Goal: Task Accomplishment & Management: Manage account settings

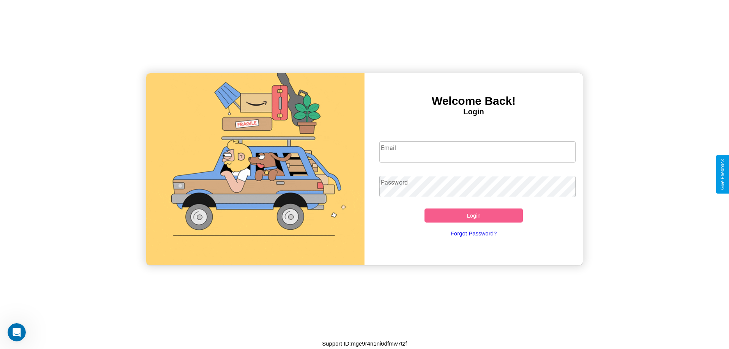
click at [477, 151] on input "Email" at bounding box center [477, 151] width 197 height 21
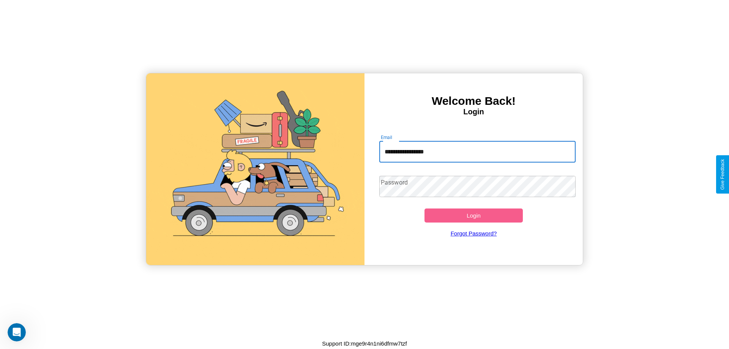
type input "**********"
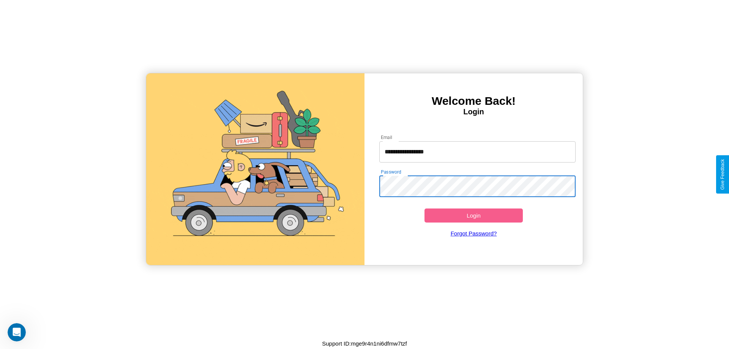
click at [473, 215] on button "Login" at bounding box center [473, 215] width 98 height 14
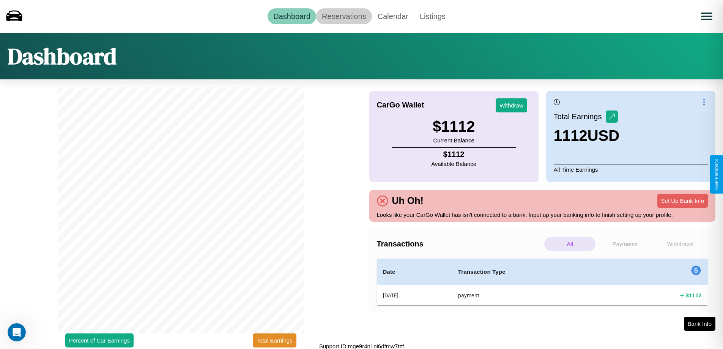
click at [344, 16] on link "Reservations" at bounding box center [344, 16] width 56 height 16
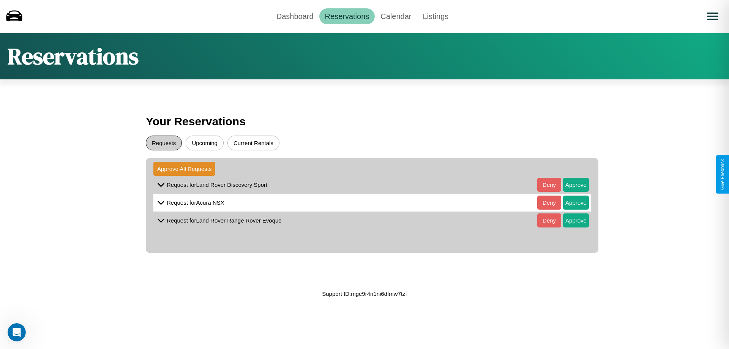
click at [164, 143] on button "Requests" at bounding box center [164, 142] width 36 height 15
click at [570, 184] on button "Approve" at bounding box center [576, 185] width 26 height 14
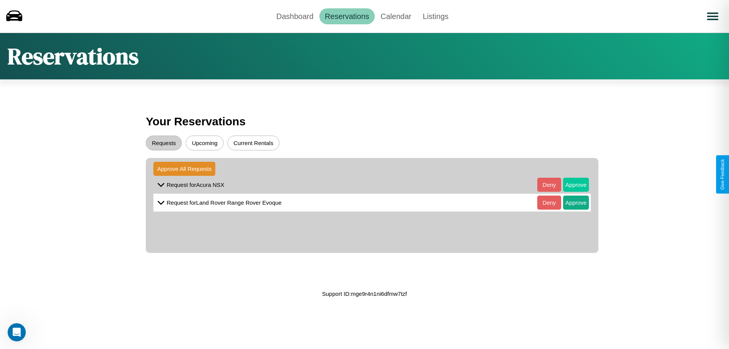
click at [570, 184] on button "Approve" at bounding box center [576, 185] width 26 height 14
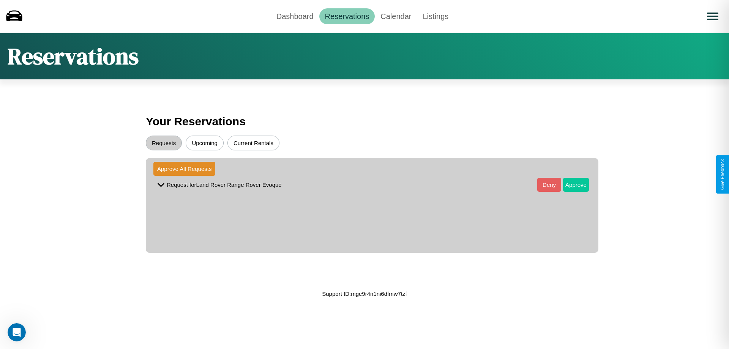
click at [570, 184] on button "Approve" at bounding box center [576, 185] width 26 height 14
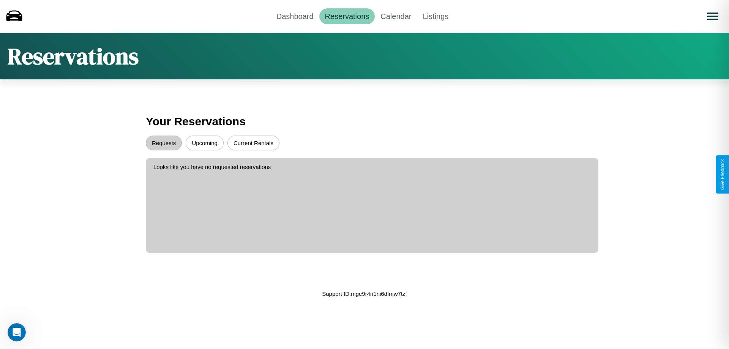
click at [205, 143] on button "Upcoming" at bounding box center [205, 142] width 38 height 15
click at [395, 16] on link "Calendar" at bounding box center [396, 16] width 42 height 16
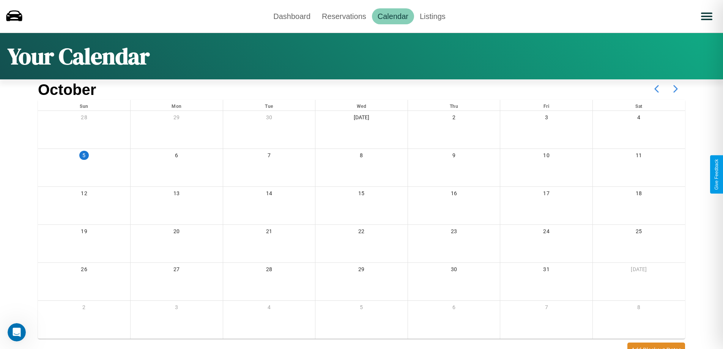
click at [675, 89] on icon at bounding box center [675, 88] width 19 height 19
